Goal: Task Accomplishment & Management: Use online tool/utility

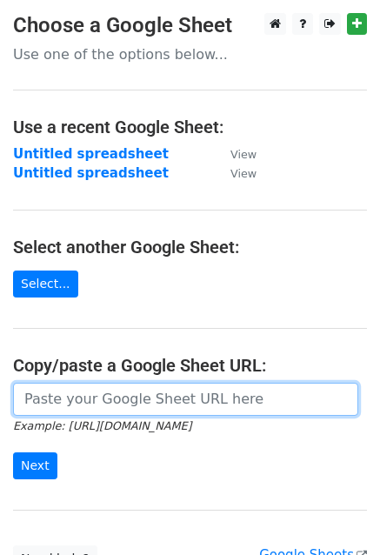
click at [139, 389] on input "url" at bounding box center [185, 399] width 345 height 33
paste input "[URL][DOMAIN_NAME]"
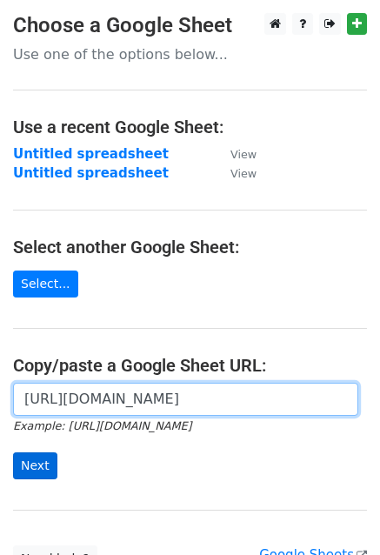
type input "[URL][DOMAIN_NAME]"
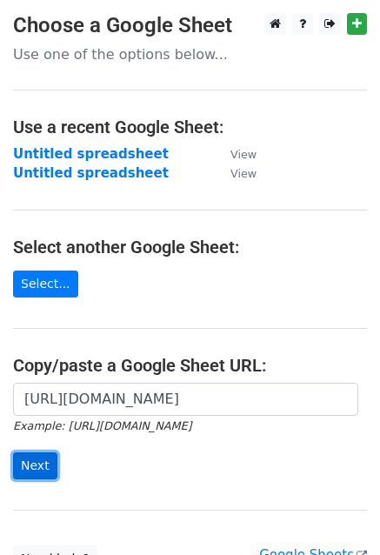
click at [38, 457] on input "Next" at bounding box center [35, 465] width 44 height 27
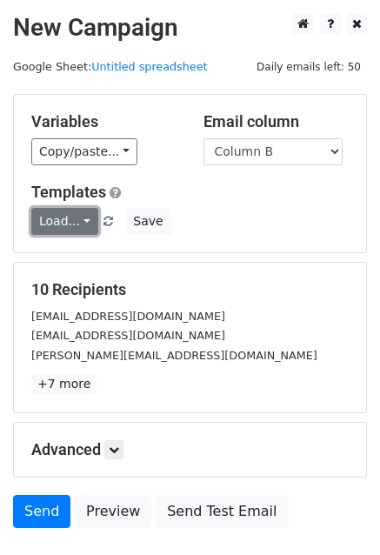
click at [53, 228] on link "Load..." at bounding box center [64, 221] width 67 height 27
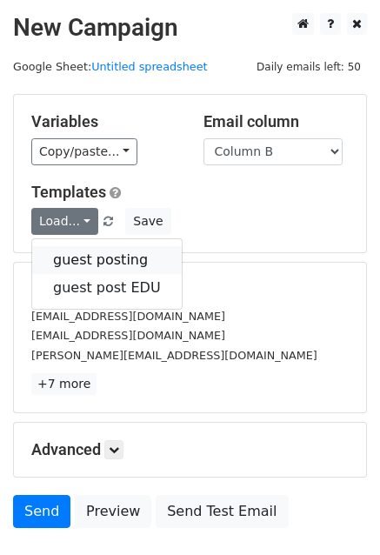
click at [76, 248] on link "guest posting" at bounding box center [107, 260] width 150 height 28
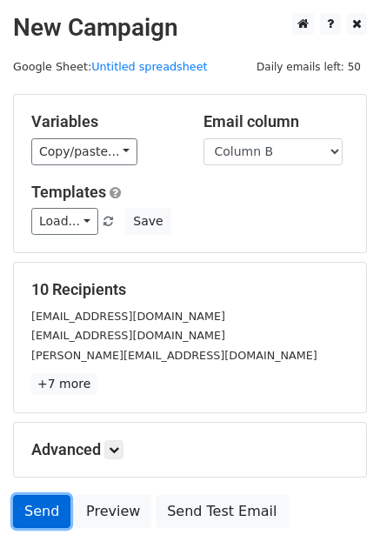
click at [42, 511] on link "Send" at bounding box center [41, 511] width 57 height 33
